Goal: Check status: Check status

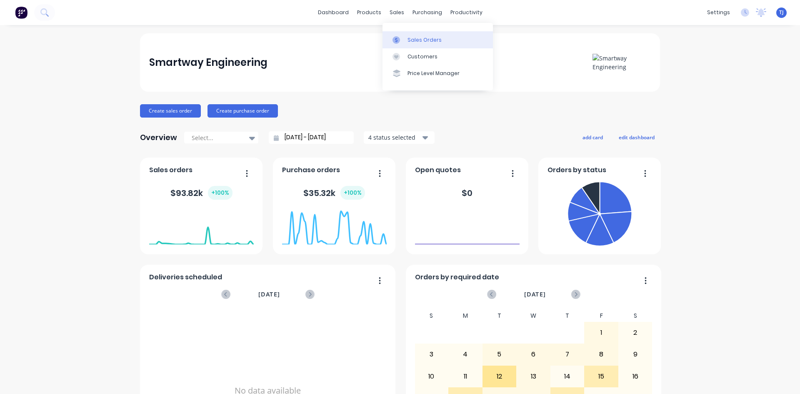
click at [416, 39] on div "Sales Orders" at bounding box center [424, 39] width 34 height 7
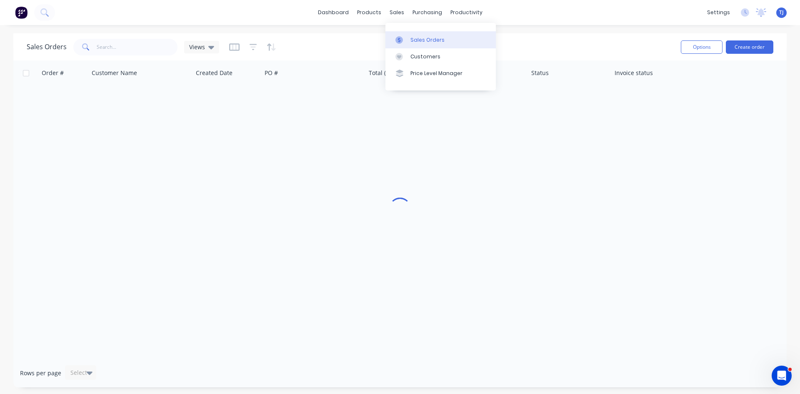
click at [416, 38] on div "Sales Orders" at bounding box center [427, 39] width 34 height 7
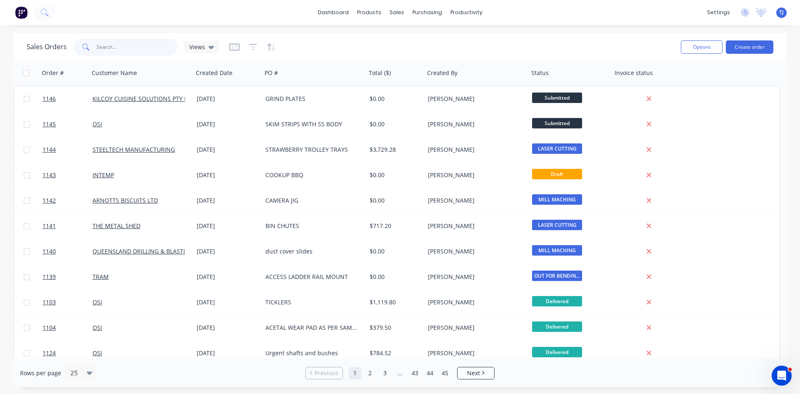
click at [145, 49] on input "text" at bounding box center [137, 47] width 81 height 17
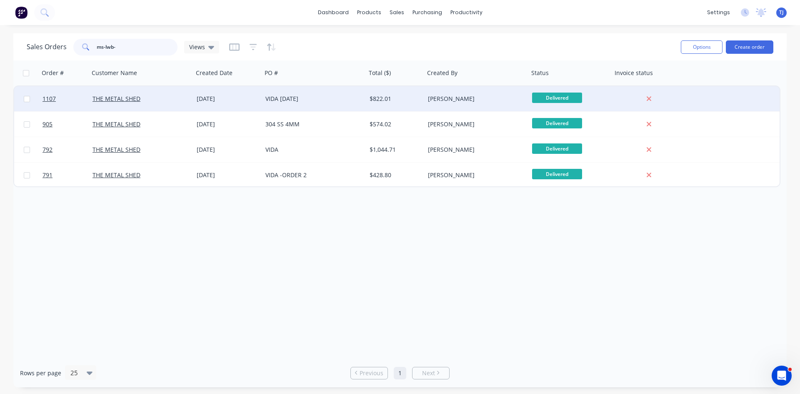
type input "ms-lwb-"
click at [295, 93] on div "VIDA 31/07/2025" at bounding box center [314, 98] width 104 height 25
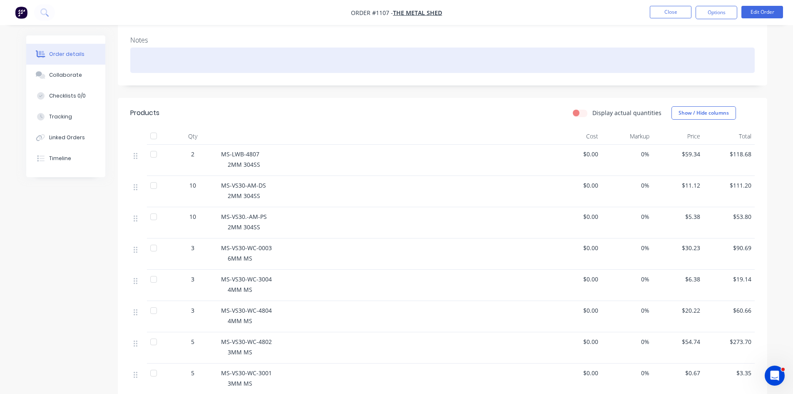
scroll to position [42, 0]
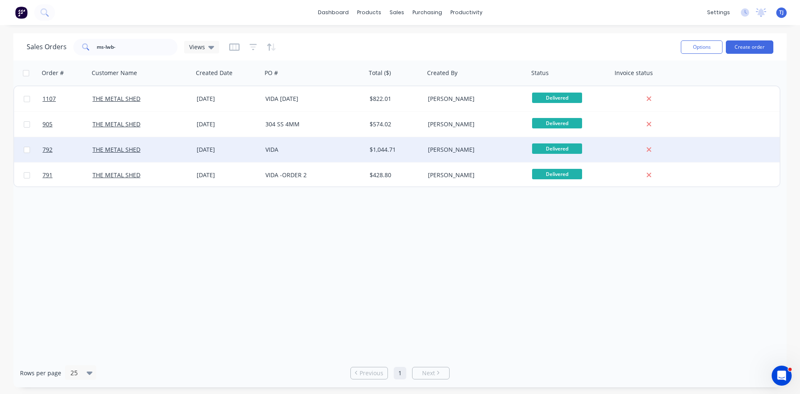
click at [276, 150] on div "VIDA" at bounding box center [311, 149] width 92 height 8
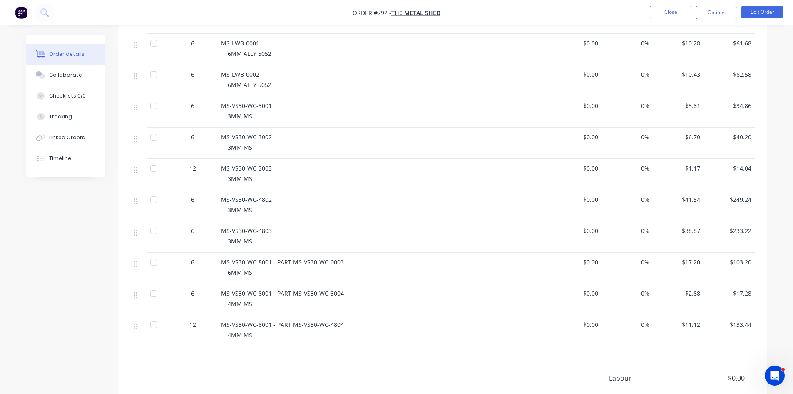
scroll to position [250, 0]
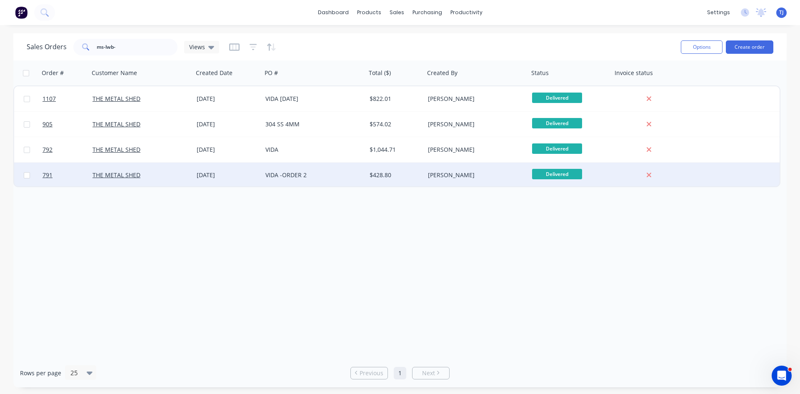
click at [279, 175] on div "VIDA -ORDER 2" at bounding box center [311, 175] width 92 height 8
